Goal: Information Seeking & Learning: Learn about a topic

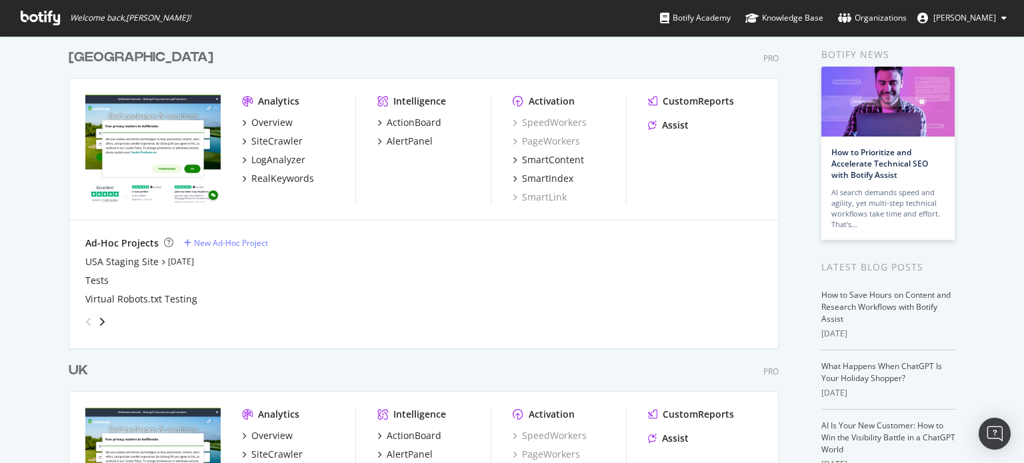
scroll to position [200, 0]
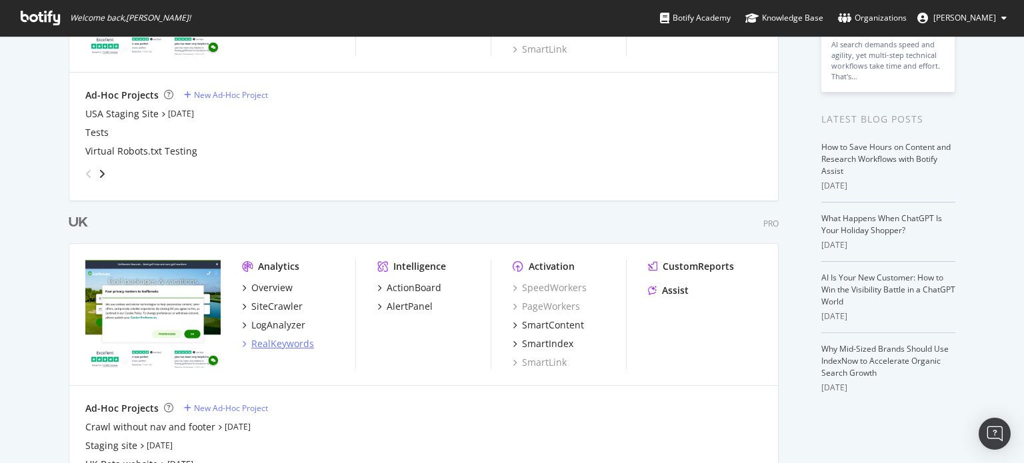
click at [276, 341] on div "RealKeywords" at bounding box center [282, 343] width 63 height 13
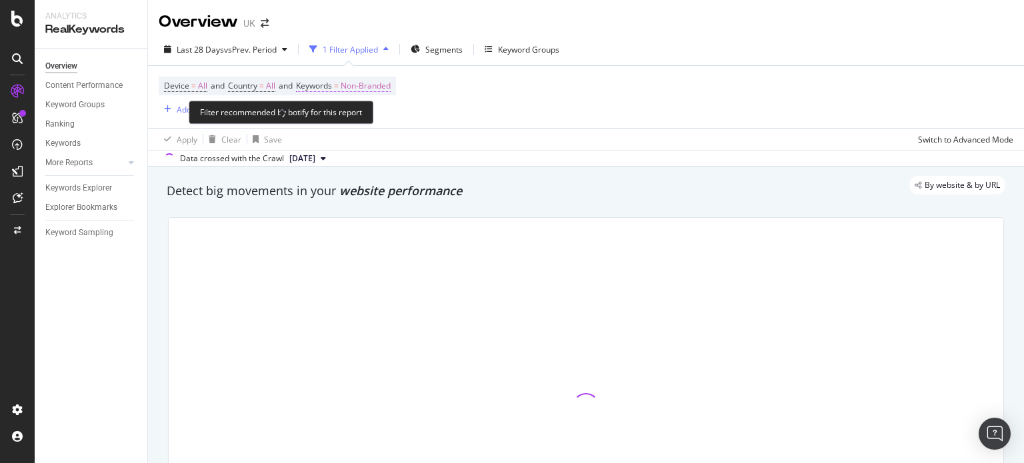
click at [379, 87] on span "Non-Branded" at bounding box center [366, 86] width 50 height 19
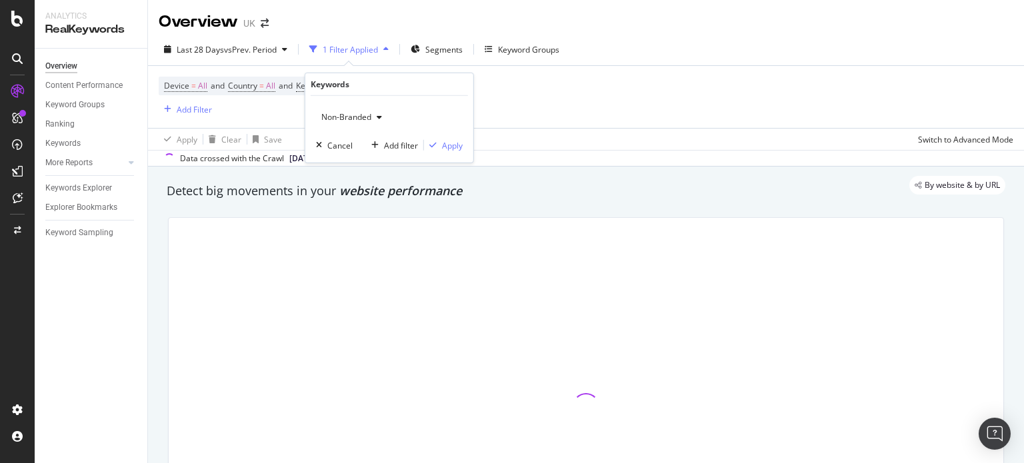
click at [363, 115] on span "Non-Branded" at bounding box center [343, 116] width 55 height 11
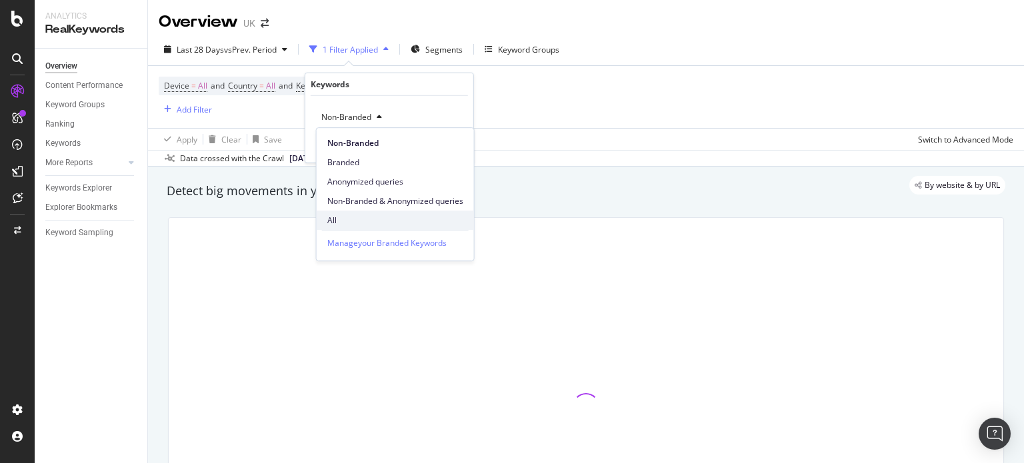
click at [354, 219] on span "All" at bounding box center [395, 221] width 136 height 12
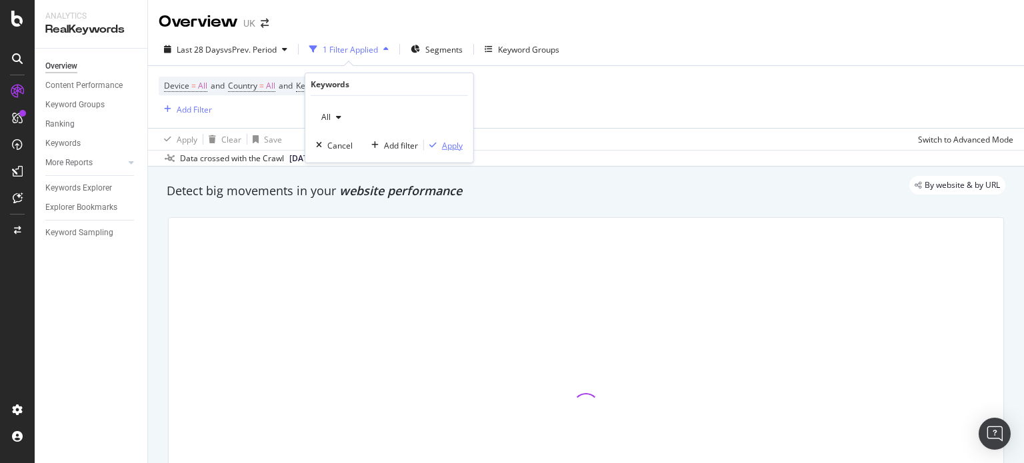
click at [442, 145] on div "Apply" at bounding box center [452, 144] width 21 height 11
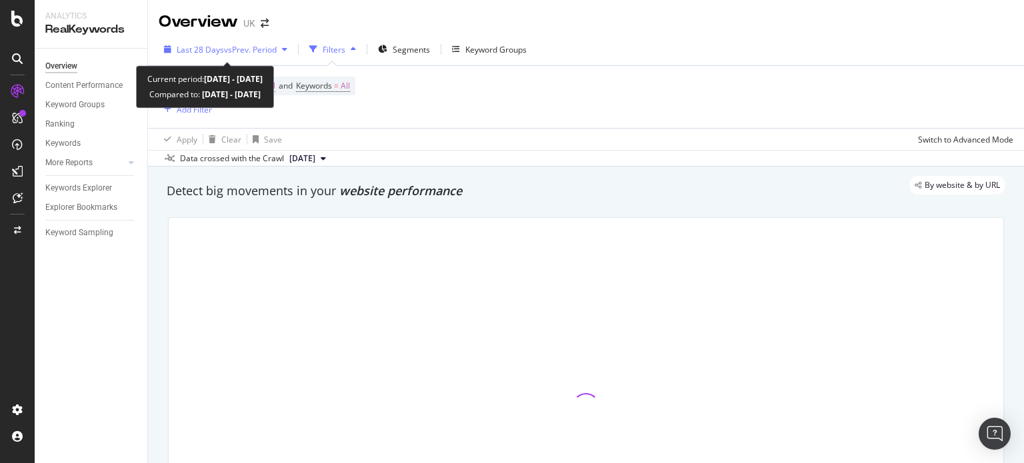
click at [232, 47] on span "vs Prev. Period" at bounding box center [250, 49] width 53 height 11
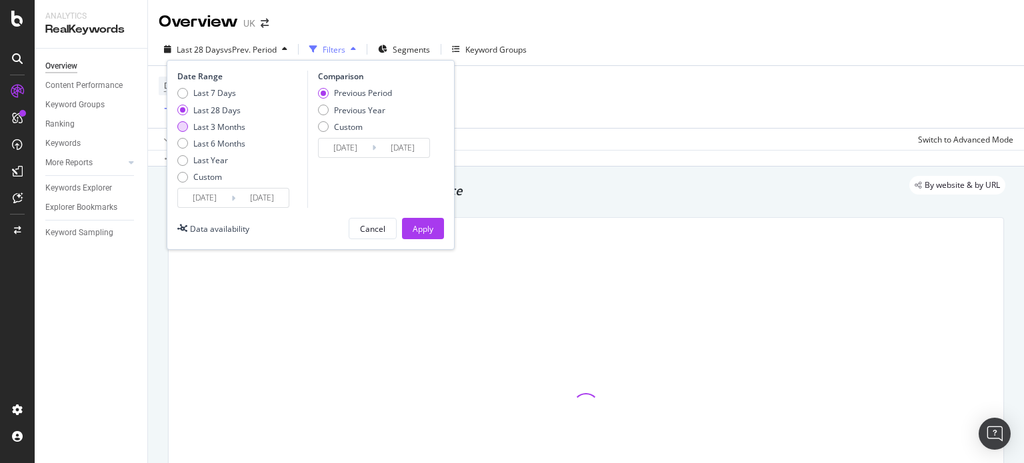
click at [237, 126] on div "Last 3 Months" at bounding box center [219, 126] width 52 height 11
type input "[DATE]"
click at [424, 228] on div "Apply" at bounding box center [423, 228] width 21 height 11
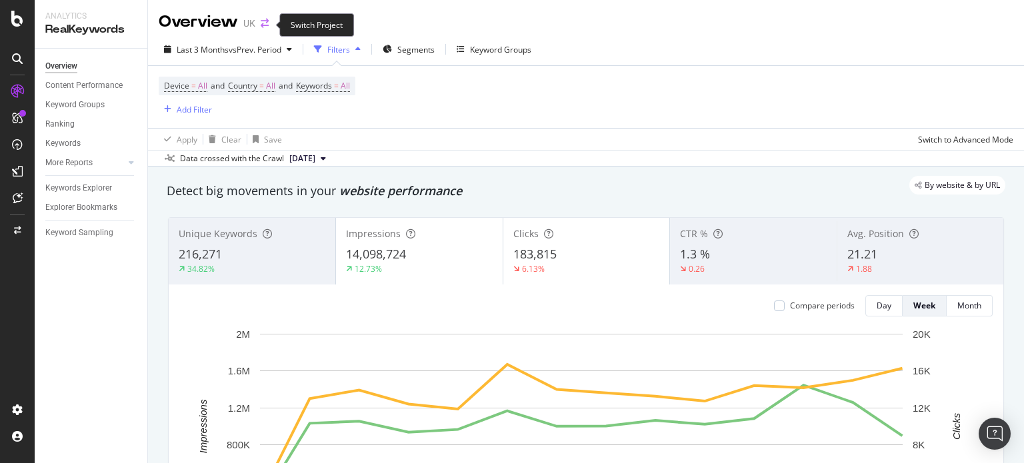
click at [265, 26] on icon "arrow-right-arrow-left" at bounding box center [265, 23] width 8 height 9
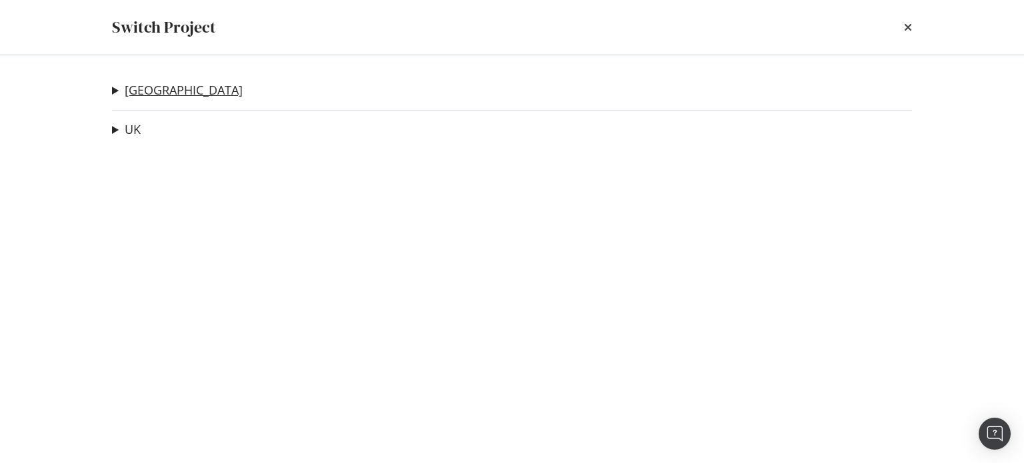
click at [133, 97] on link "[GEOGRAPHIC_DATA]" at bounding box center [184, 90] width 118 height 14
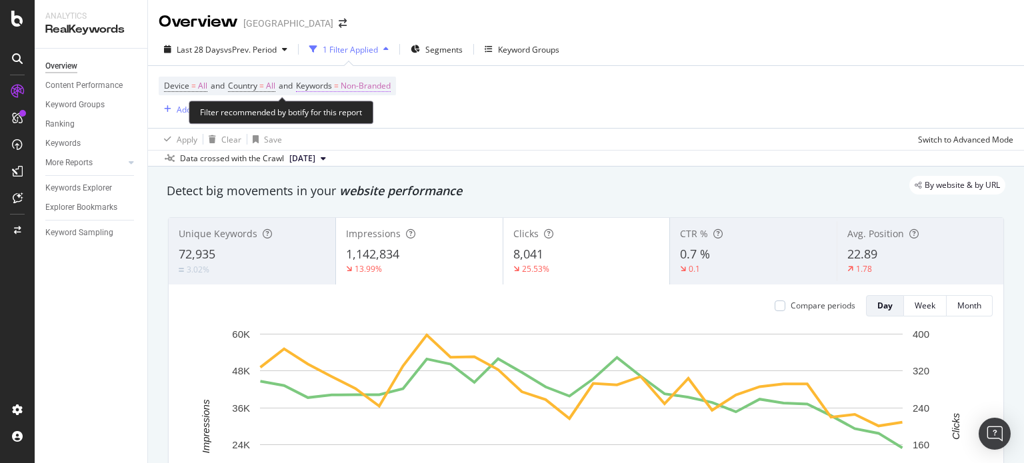
click at [364, 86] on span "Non-Branded" at bounding box center [366, 86] width 50 height 19
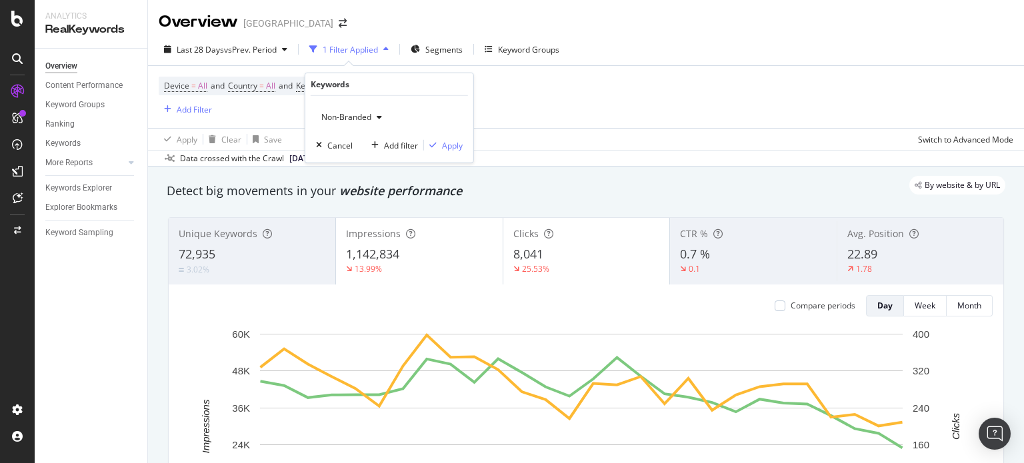
click at [351, 114] on span "Non-Branded" at bounding box center [343, 116] width 55 height 11
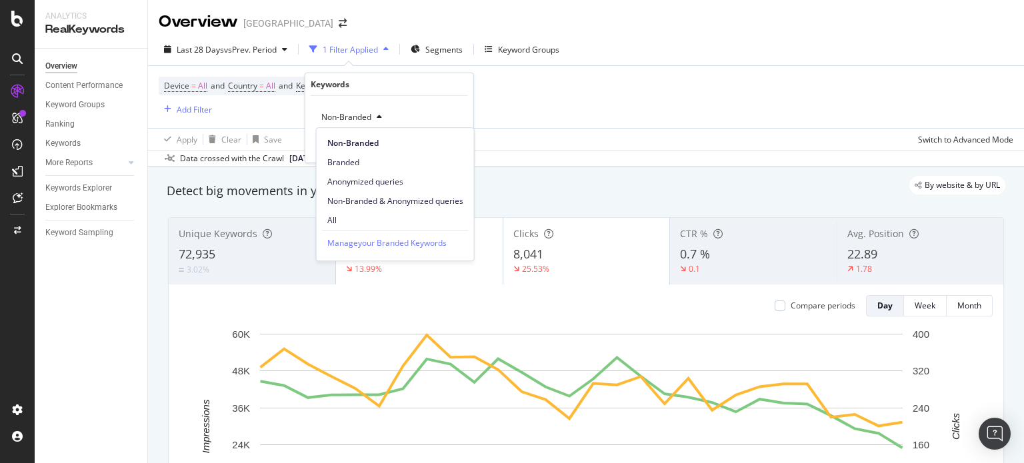
drag, startPoint x: 352, startPoint y: 215, endPoint x: 354, endPoint y: 206, distance: 8.9
click at [353, 215] on span "All" at bounding box center [395, 221] width 136 height 12
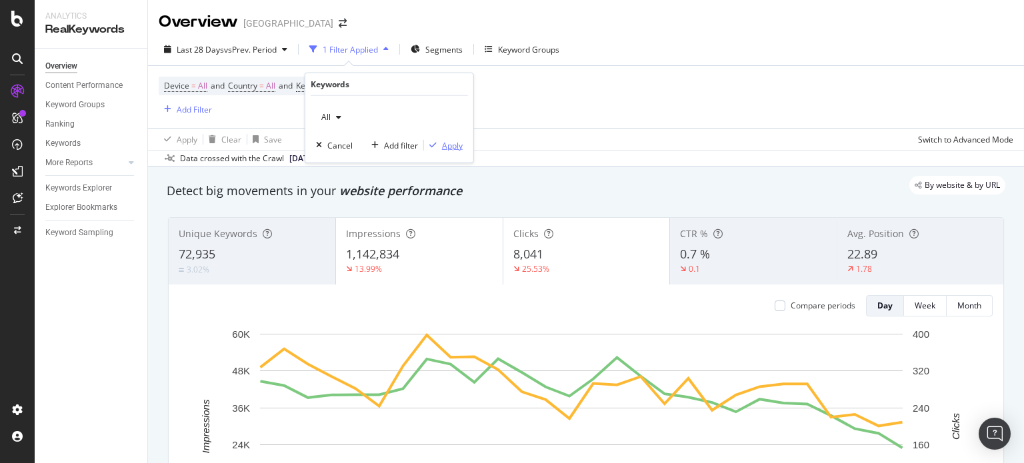
click at [456, 150] on div "Apply" at bounding box center [452, 144] width 21 height 11
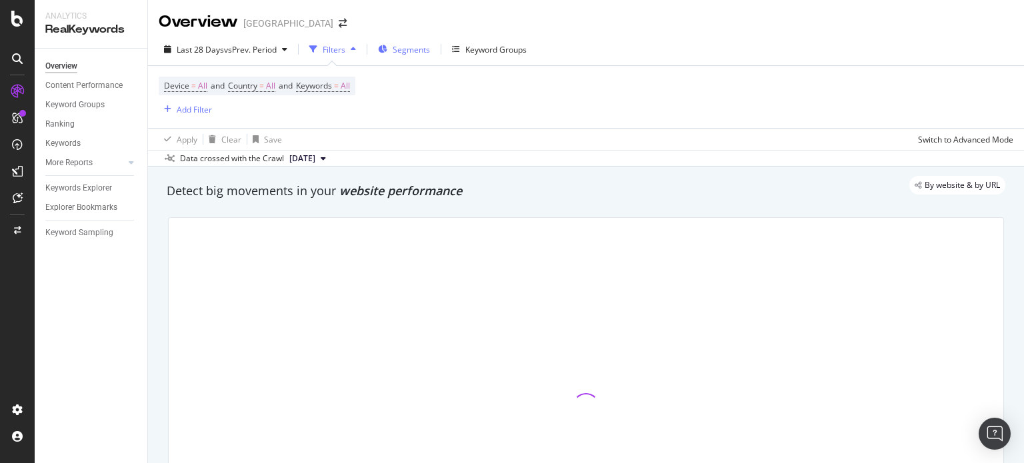
click at [380, 49] on icon "button" at bounding box center [382, 49] width 9 height 8
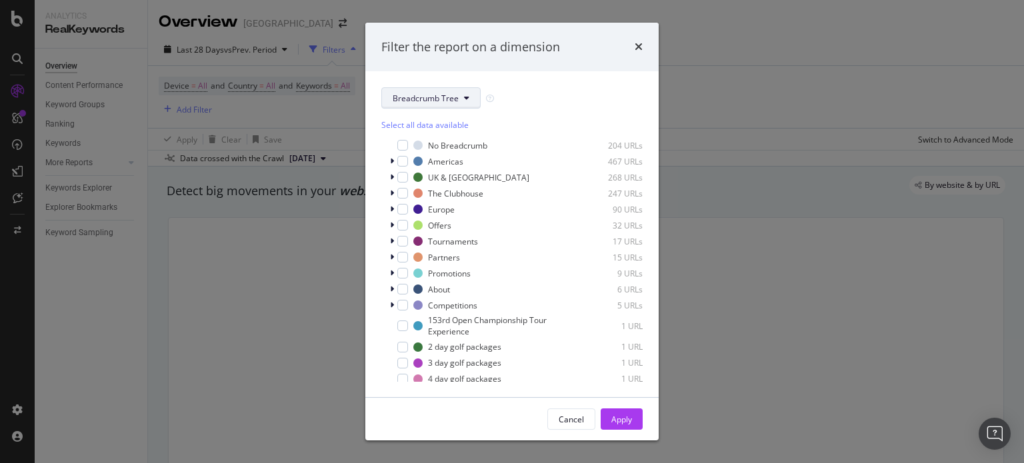
click at [401, 98] on span "Breadcrumb Tree" at bounding box center [426, 98] width 66 height 11
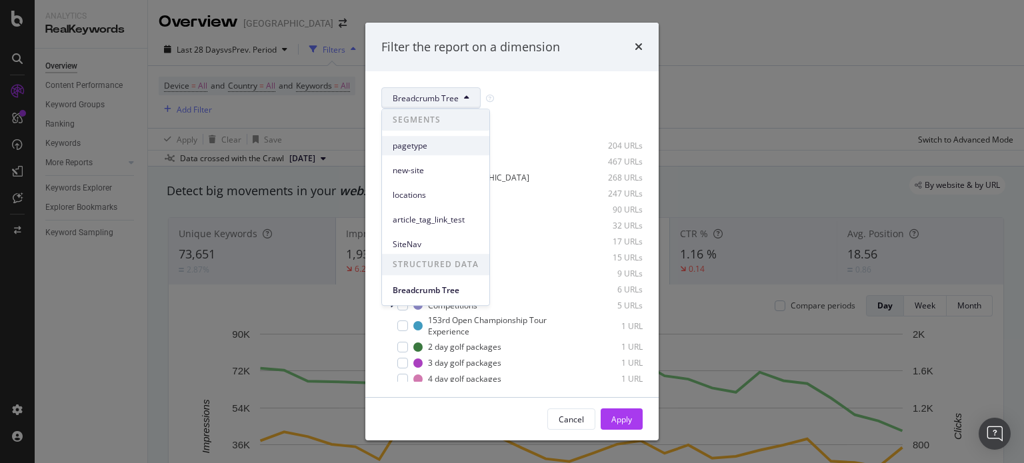
click at [435, 149] on span "pagetype" at bounding box center [436, 146] width 86 height 12
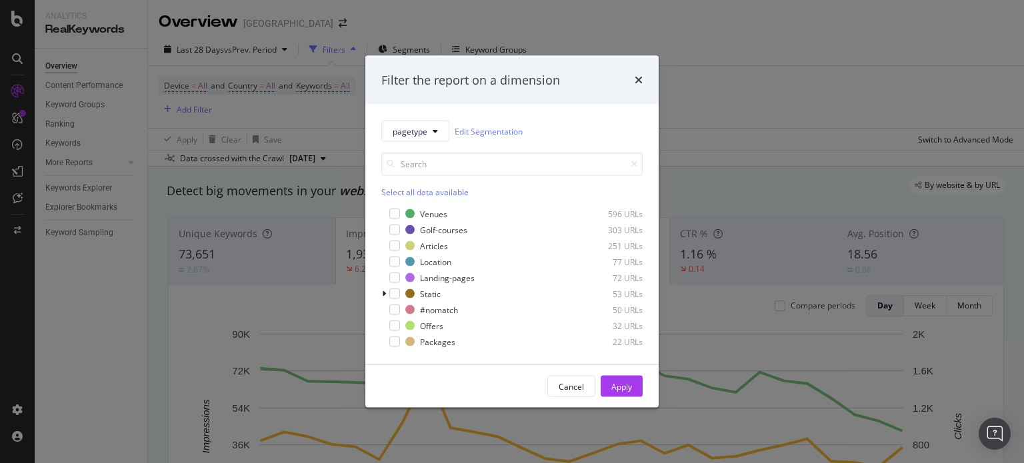
click at [426, 221] on div "Venues 596 URLs Golf-courses 303 URLs Articles 251 URLs Location 77 URLs Landin…" at bounding box center [511, 277] width 261 height 141
click at [426, 220] on div "Venues 596 URLs" at bounding box center [511, 213] width 261 height 13
click at [425, 231] on div "Golf-courses" at bounding box center [443, 229] width 47 height 11
click at [432, 263] on div "Location" at bounding box center [435, 261] width 31 height 11
click at [433, 277] on div "Landing-pages" at bounding box center [447, 277] width 55 height 11
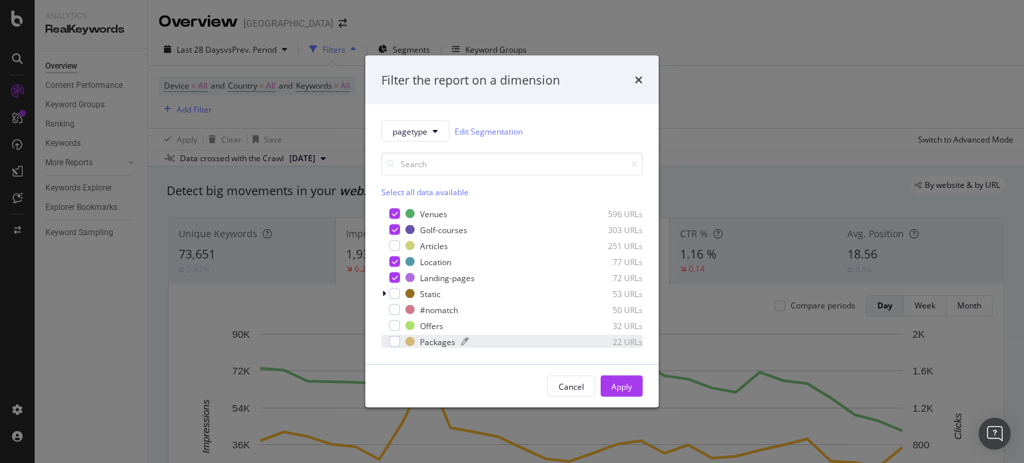
click at [432, 344] on div "Packages" at bounding box center [437, 341] width 35 height 11
click at [429, 341] on div "Packages" at bounding box center [437, 341] width 35 height 11
click at [431, 297] on div "Static" at bounding box center [430, 293] width 21 height 11
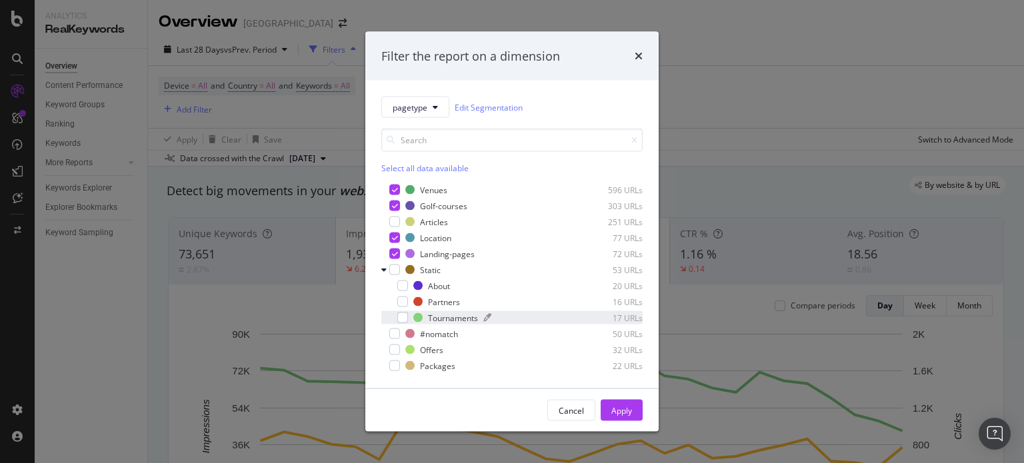
click at [435, 313] on div "Tournaments" at bounding box center [453, 317] width 50 height 11
drag, startPoint x: 625, startPoint y: 408, endPoint x: 251, endPoint y: 202, distance: 427.6
click at [624, 407] on div "Apply" at bounding box center [621, 410] width 21 height 11
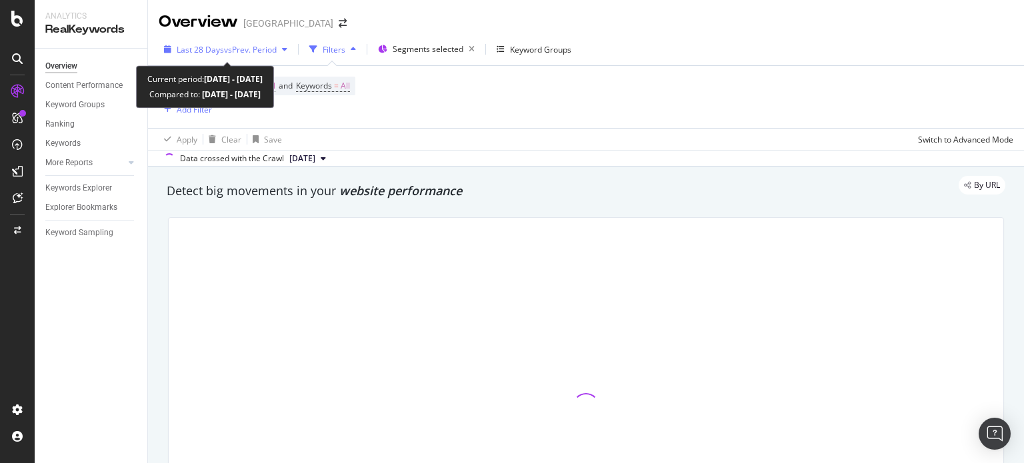
click at [251, 45] on span "vs Prev. Period" at bounding box center [250, 49] width 53 height 11
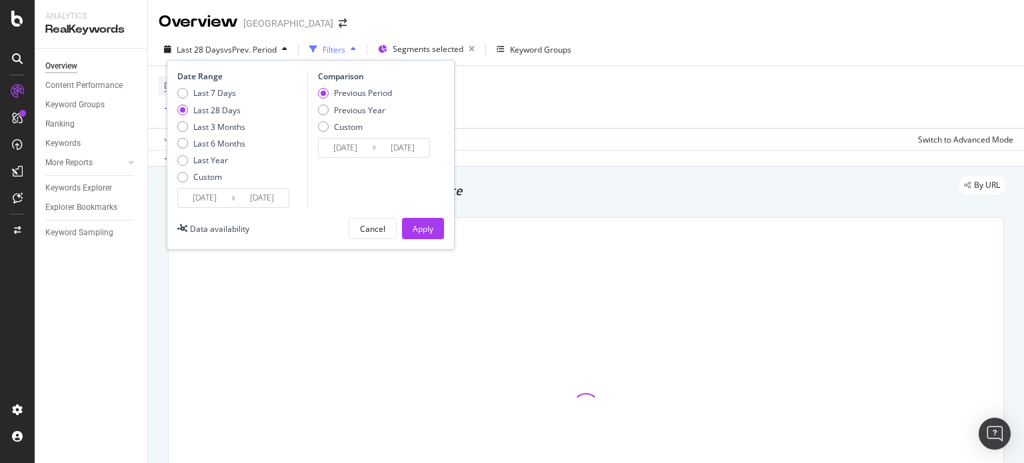
click at [236, 137] on div "Last 7 Days Last 28 Days Last 3 Months Last 6 Months Last Year Custom" at bounding box center [211, 137] width 68 height 101
click at [229, 131] on div "Last 3 Months" at bounding box center [219, 126] width 52 height 11
type input "[DATE]"
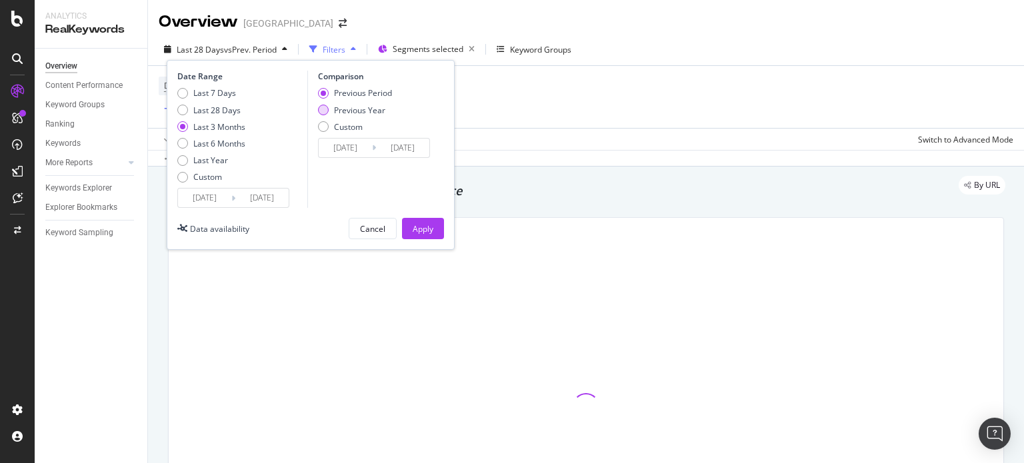
click at [373, 111] on div "Previous Year" at bounding box center [359, 110] width 51 height 11
type input "[DATE]"
click at [427, 227] on div "Apply" at bounding box center [423, 228] width 21 height 11
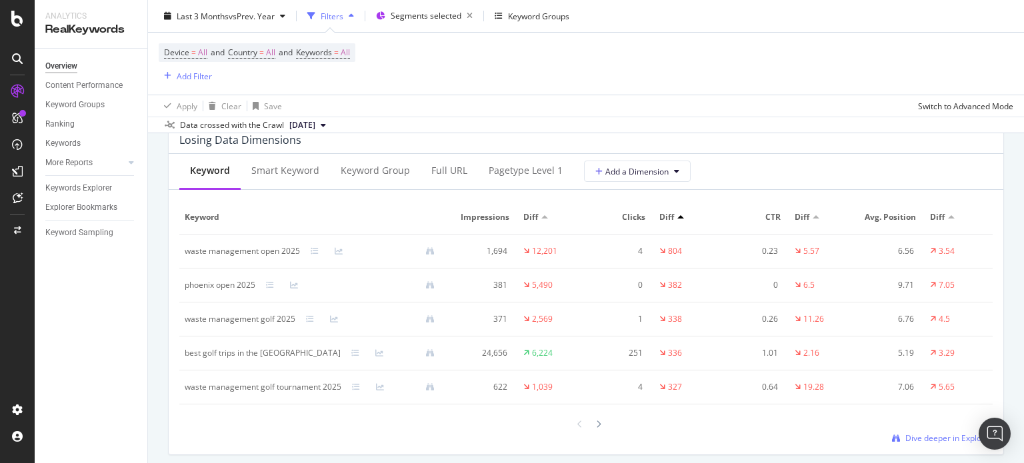
scroll to position [1600, 0]
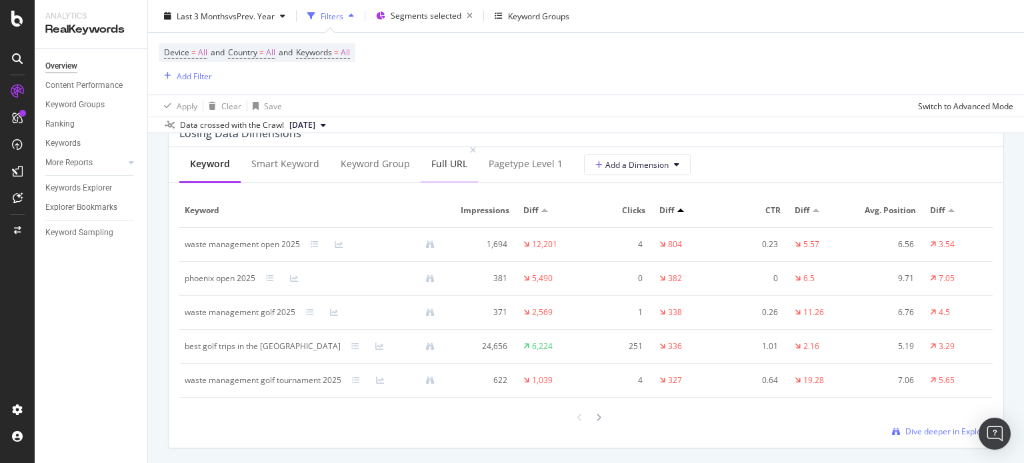
click at [440, 163] on div "Full URL" at bounding box center [449, 163] width 36 height 13
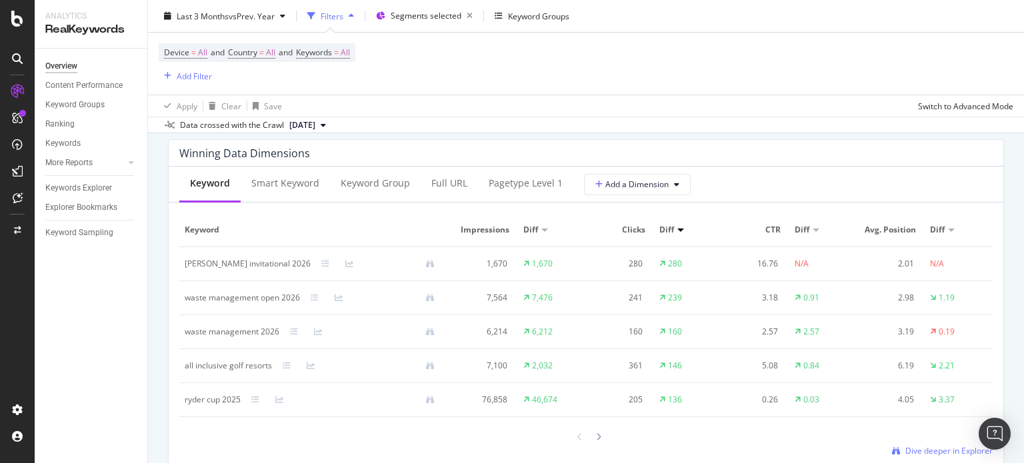
scroll to position [1133, 0]
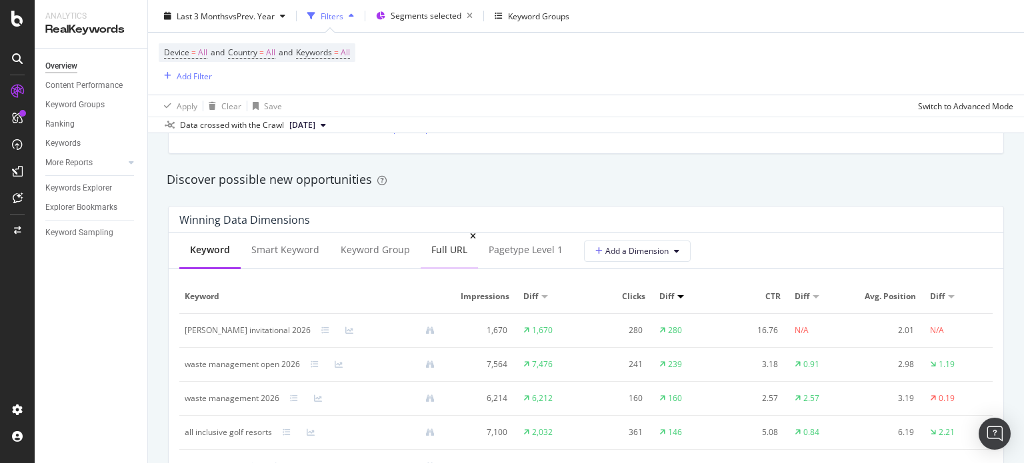
click at [446, 255] on div "Full URL" at bounding box center [449, 249] width 36 height 13
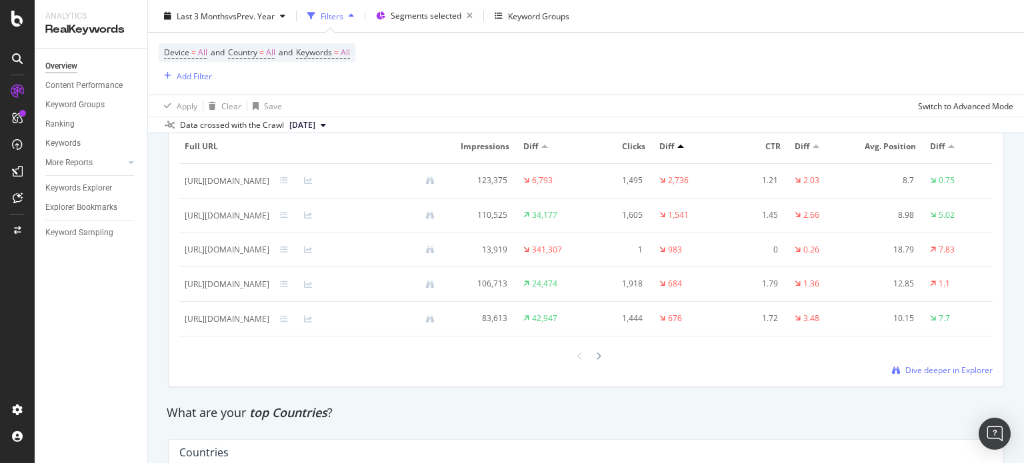
scroll to position [0, 0]
click at [328, 289] on div at bounding box center [316, 285] width 24 height 8
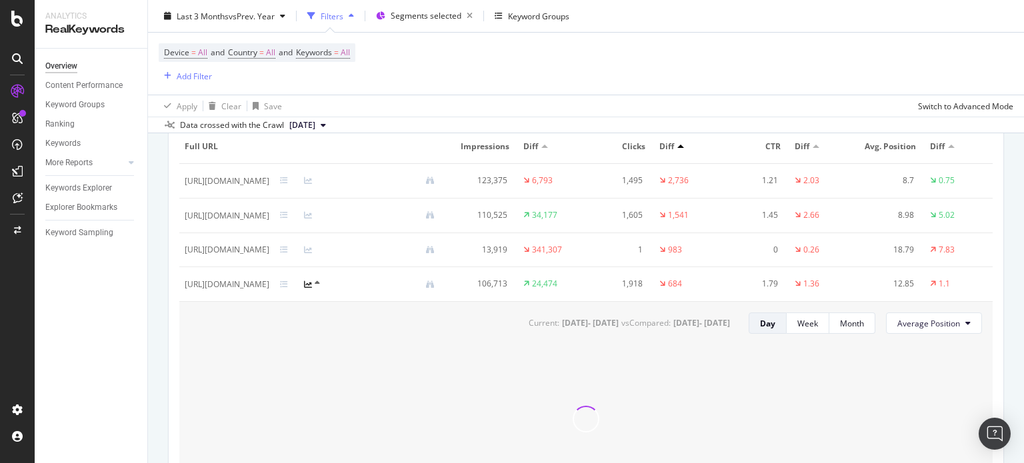
click at [304, 290] on div at bounding box center [292, 284] width 24 height 11
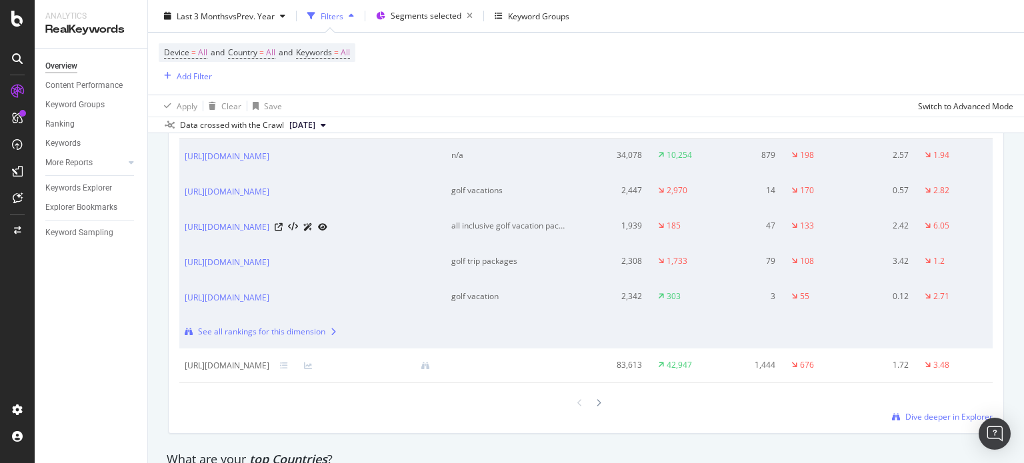
scroll to position [1800, 0]
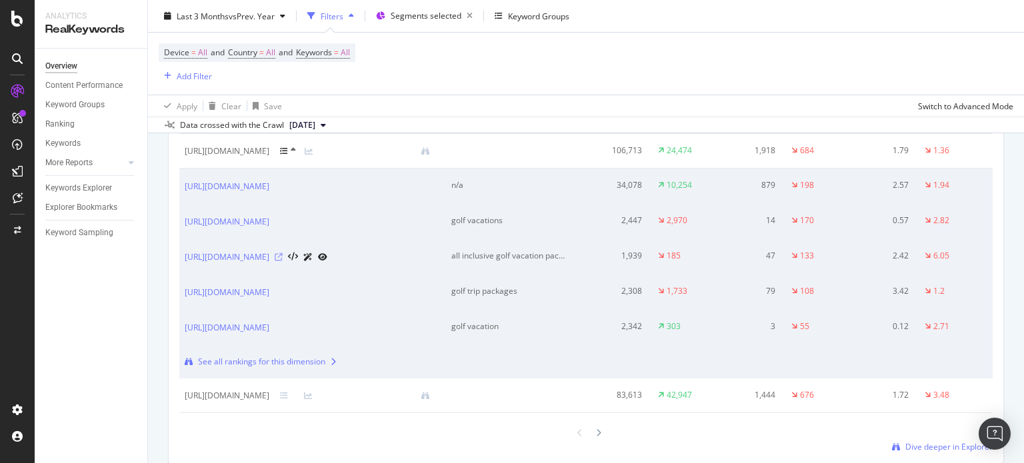
click at [283, 261] on icon at bounding box center [279, 257] width 8 height 8
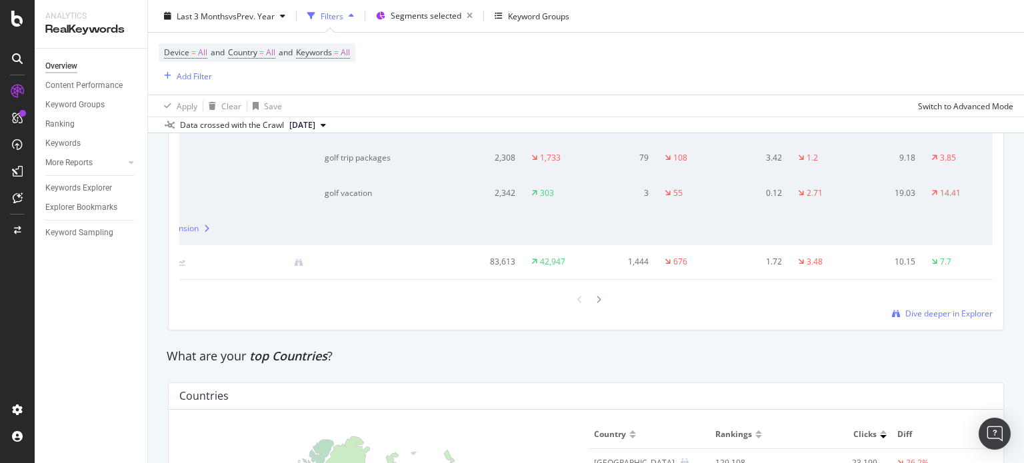
scroll to position [0, 202]
drag, startPoint x: 773, startPoint y: 343, endPoint x: 739, endPoint y: 349, distance: 33.9
click at [739, 280] on td "1.72" at bounding box center [759, 262] width 67 height 35
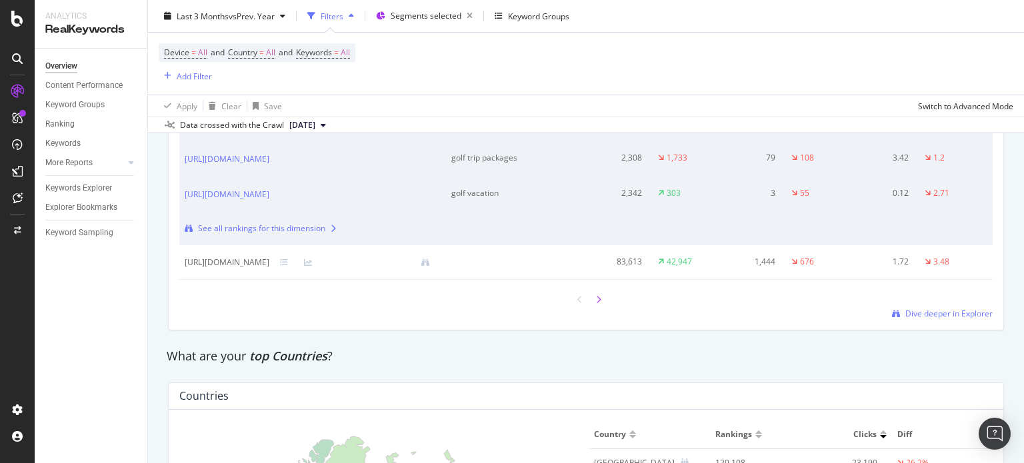
click at [596, 304] on icon at bounding box center [598, 300] width 5 height 8
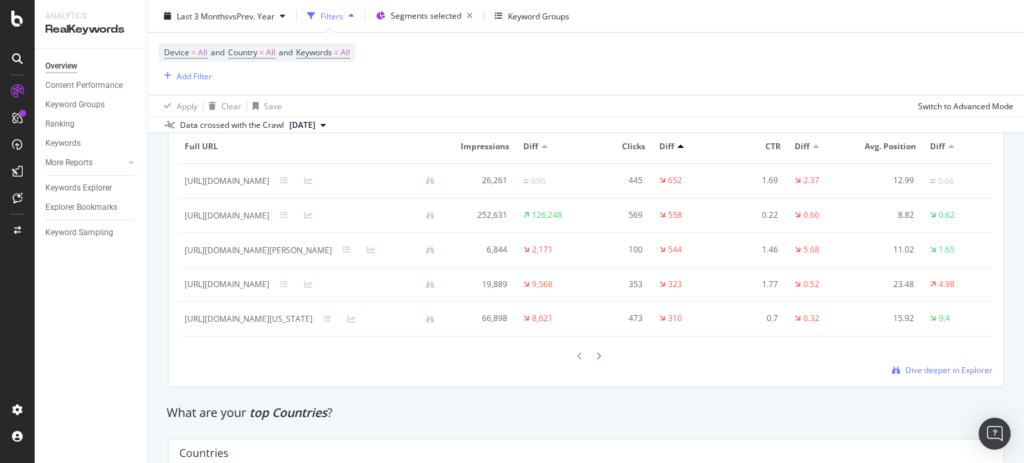
click at [593, 365] on div at bounding box center [599, 356] width 12 height 18
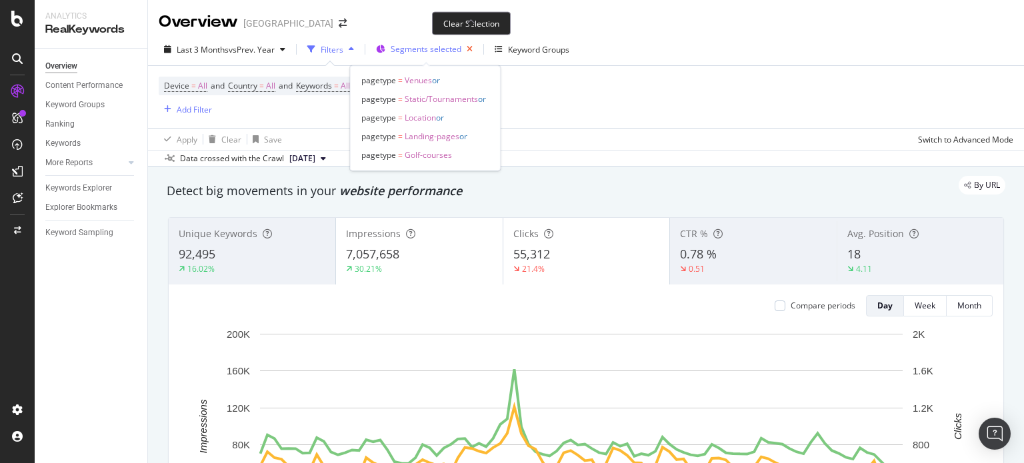
click at [469, 53] on icon "button" at bounding box center [469, 49] width 17 height 19
